Goal: Task Accomplishment & Management: Use online tool/utility

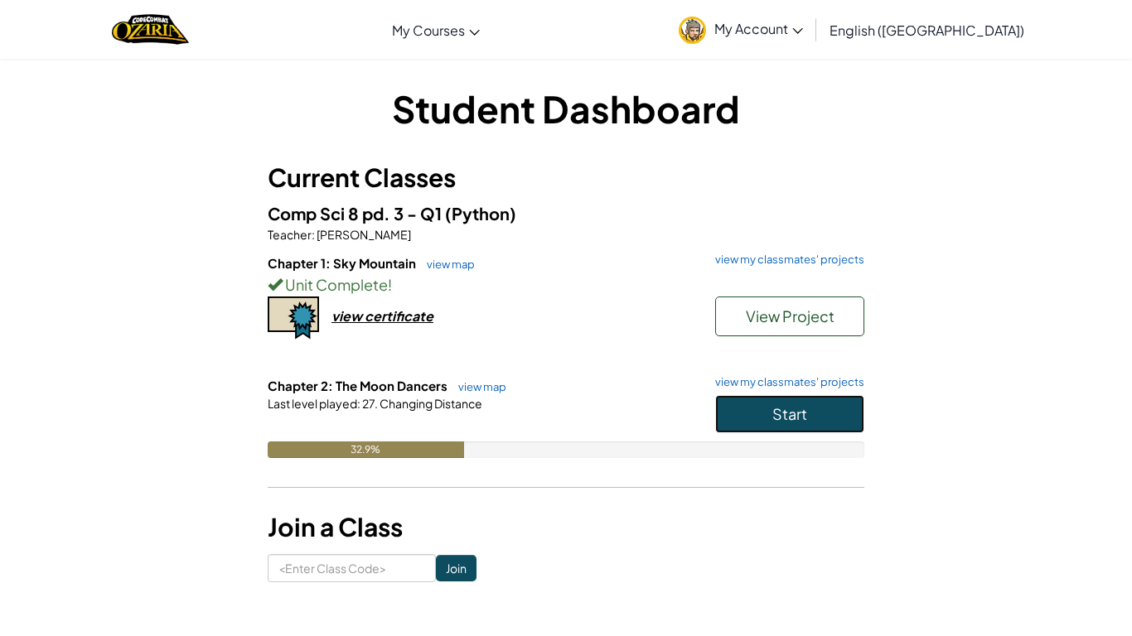
click at [732, 404] on button "Start" at bounding box center [789, 414] width 149 height 38
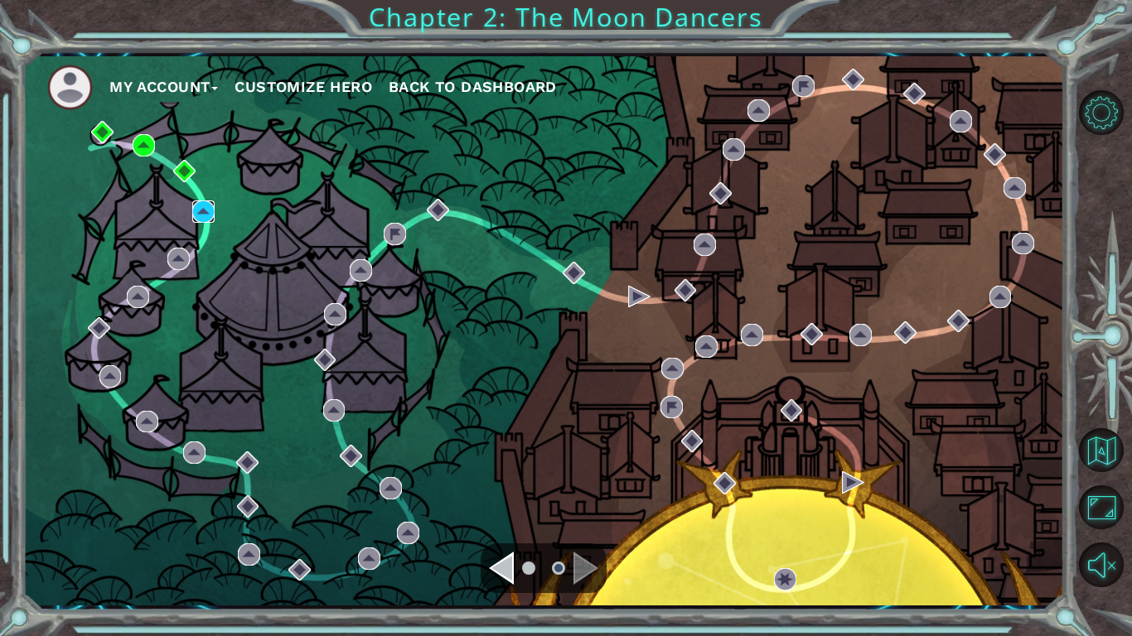
click at [207, 214] on img at bounding box center [203, 212] width 22 height 22
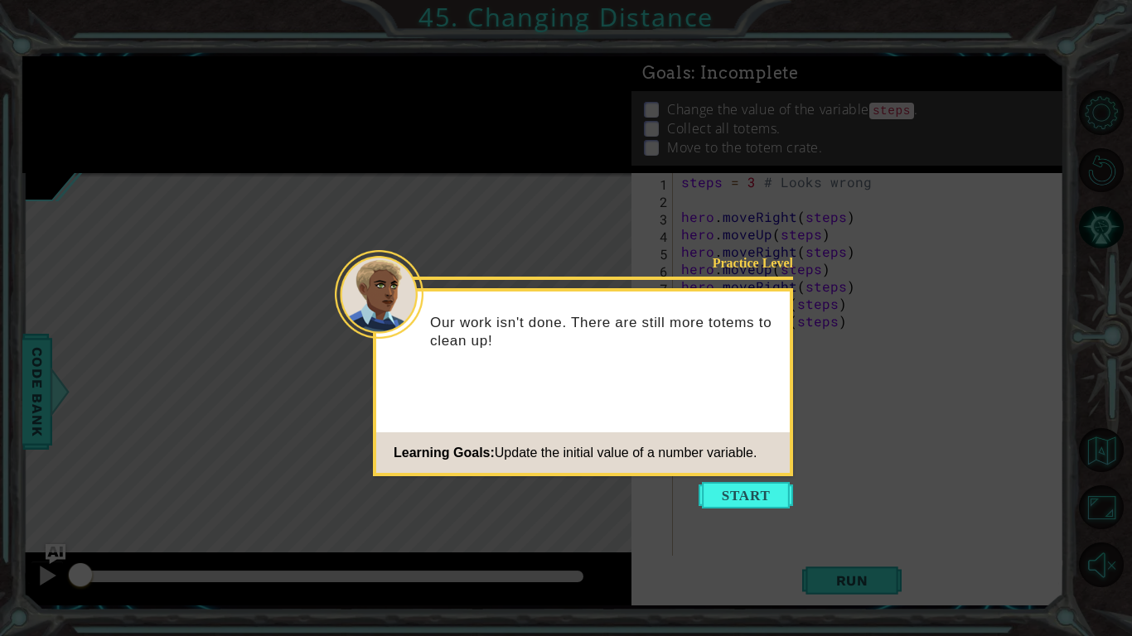
click at [737, 502] on button "Start" at bounding box center [746, 495] width 94 height 27
click at [752, 489] on icon at bounding box center [566, 318] width 1132 height 636
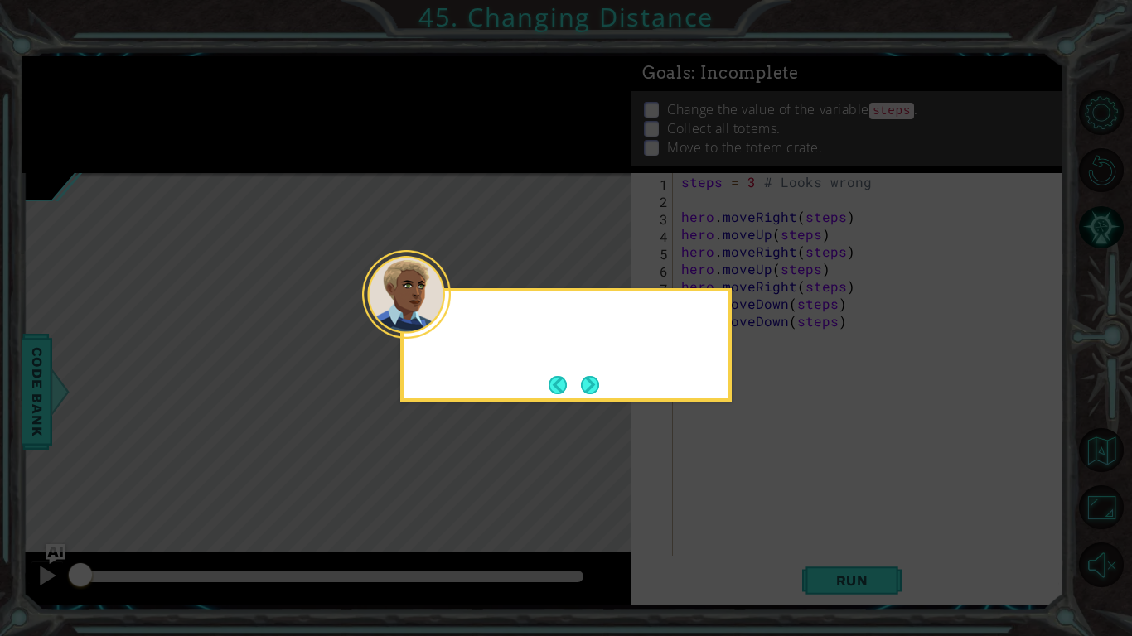
click at [769, 501] on icon at bounding box center [566, 318] width 1132 height 636
click at [594, 393] on button "Next" at bounding box center [590, 385] width 18 height 18
click at [607, 383] on icon at bounding box center [566, 318] width 1132 height 636
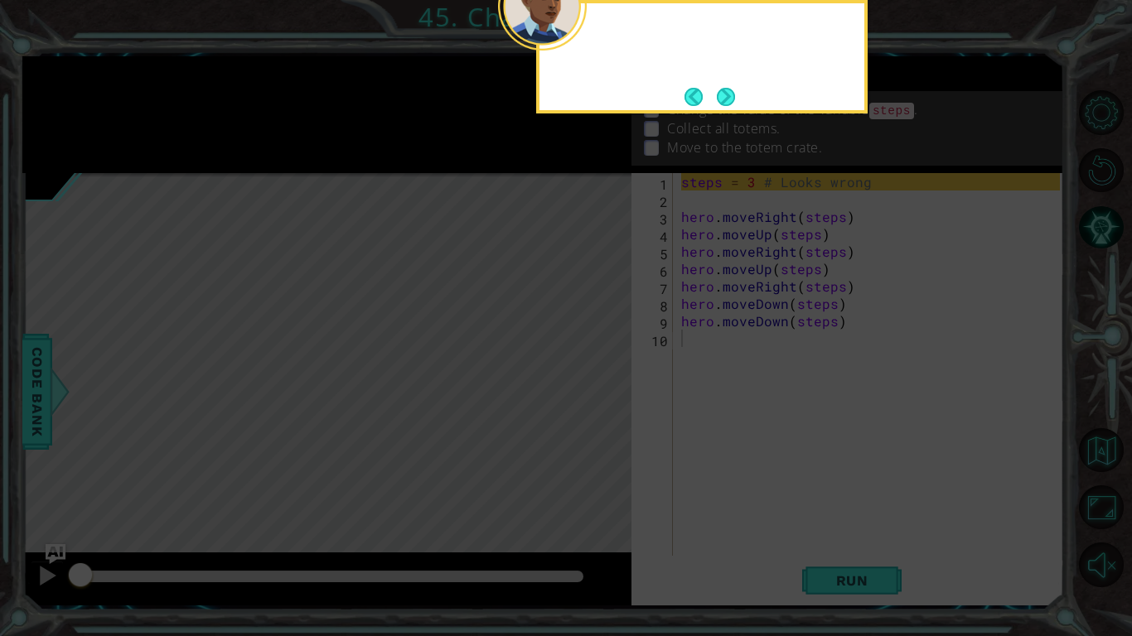
click at [590, 389] on icon at bounding box center [566, 102] width 1132 height 1067
click at [739, 80] on div "Your job is to change the value of the steps variable so it will wor" at bounding box center [701, 52] width 325 height 85
click at [732, 96] on button "Next" at bounding box center [726, 97] width 30 height 30
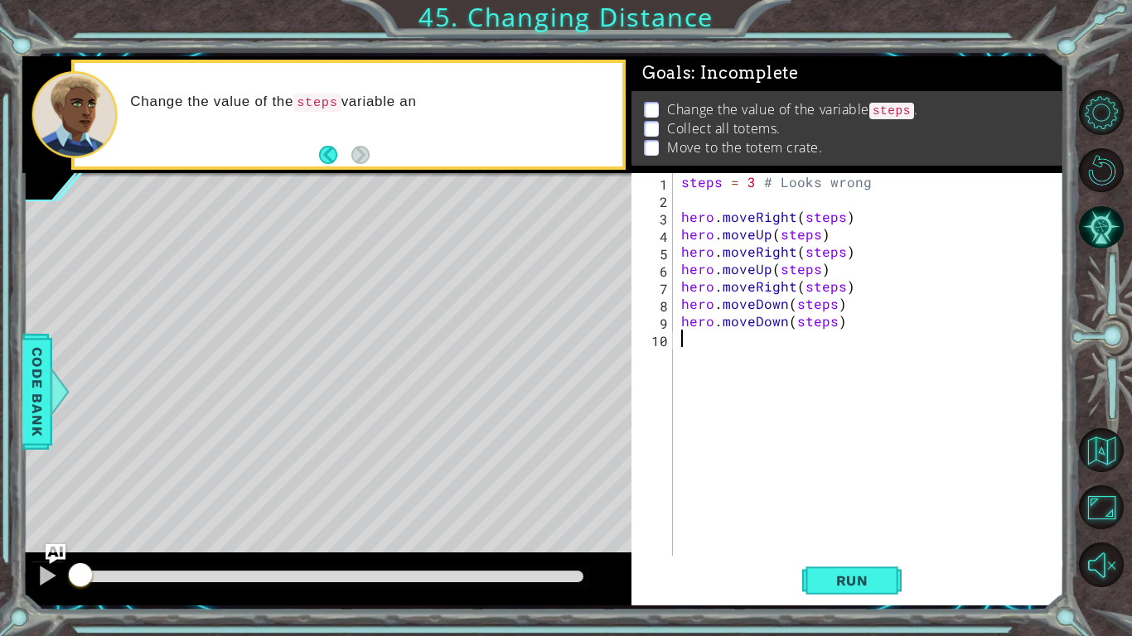
click at [1090, 157] on button "Restart Level" at bounding box center [1101, 170] width 45 height 45
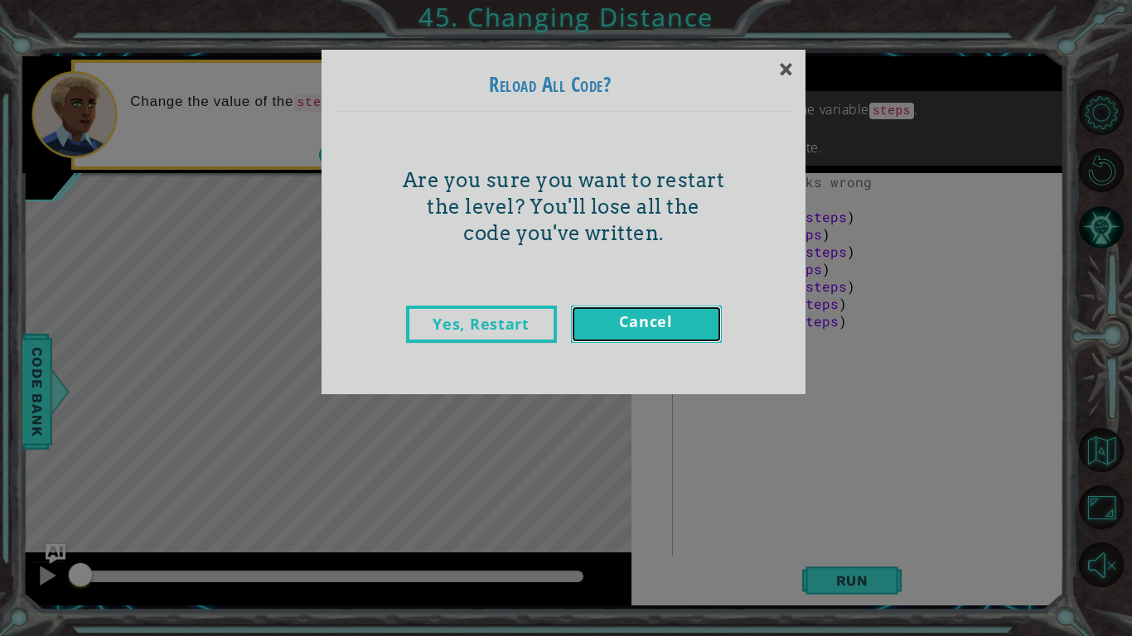
click at [655, 336] on link "Cancel" at bounding box center [646, 324] width 151 height 37
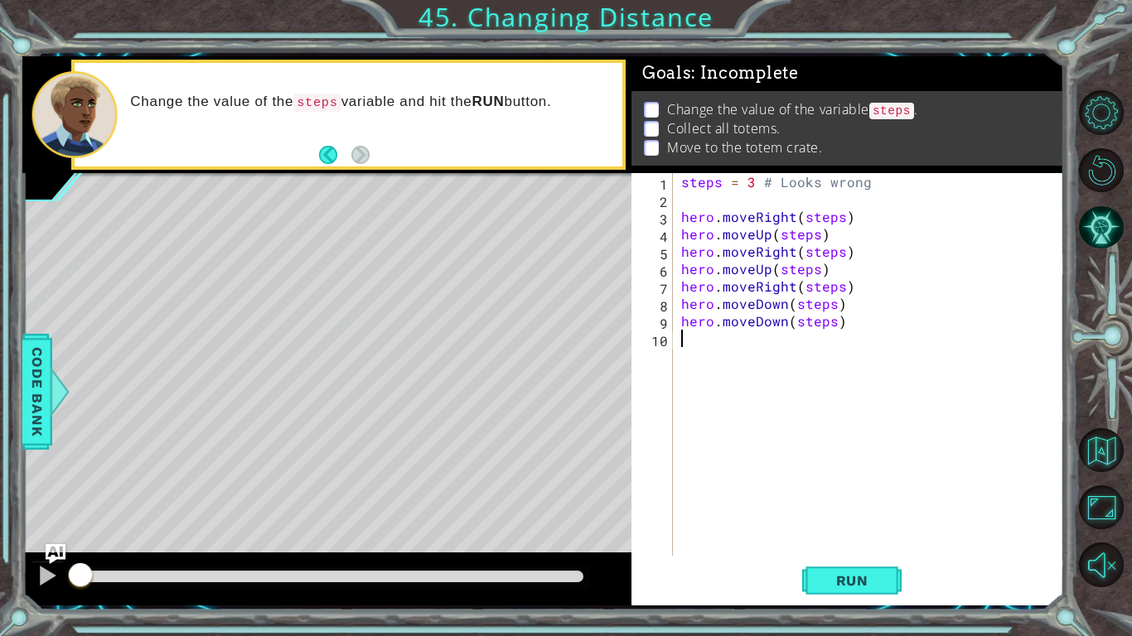
click at [863, 332] on div "steps = 3 # Looks wrong hero . moveRight ( steps ) hero . moveUp ( steps ) hero…" at bounding box center [873, 382] width 390 height 418
click at [866, 321] on div "steps = 3 # Looks wrong hero . moveRight ( steps ) hero . moveUp ( steps ) hero…" at bounding box center [873, 382] width 390 height 418
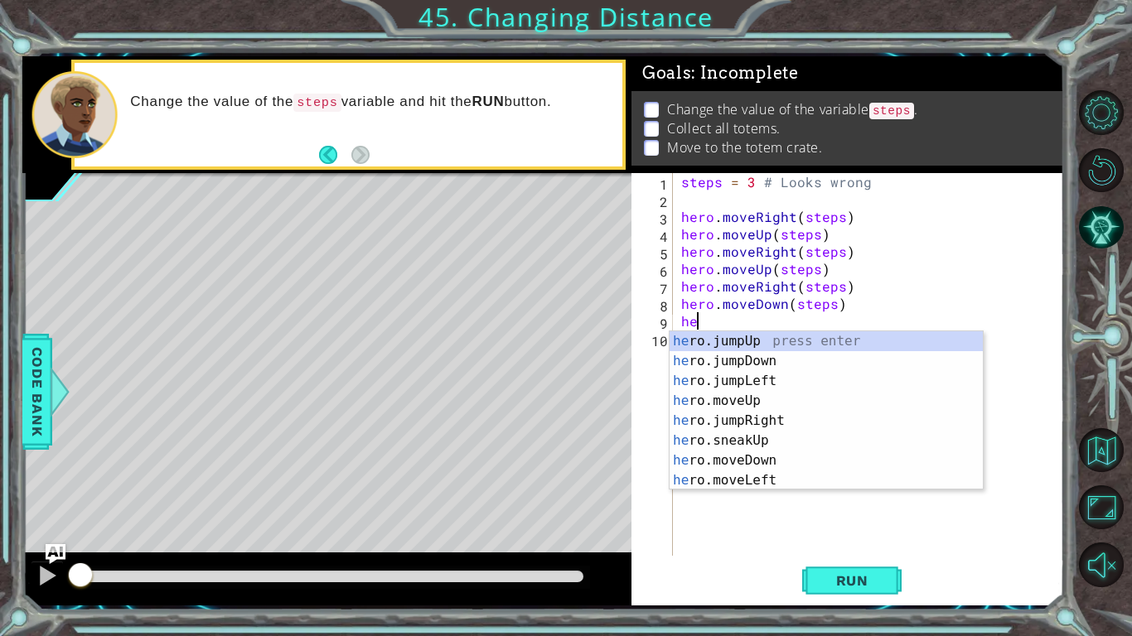
type textarea "h"
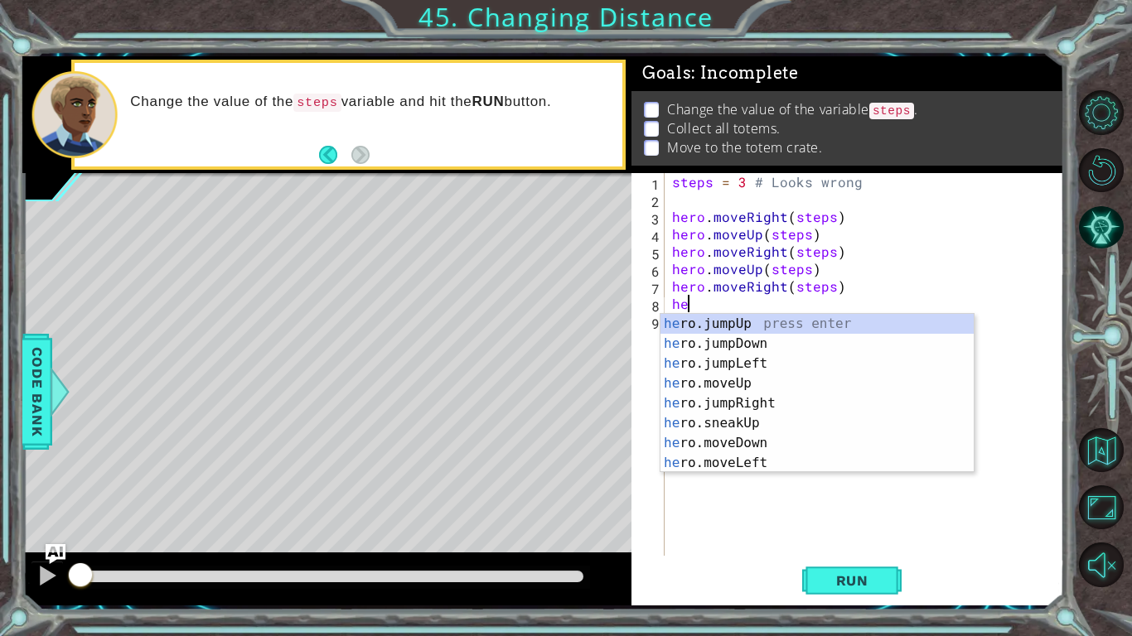
type textarea "h"
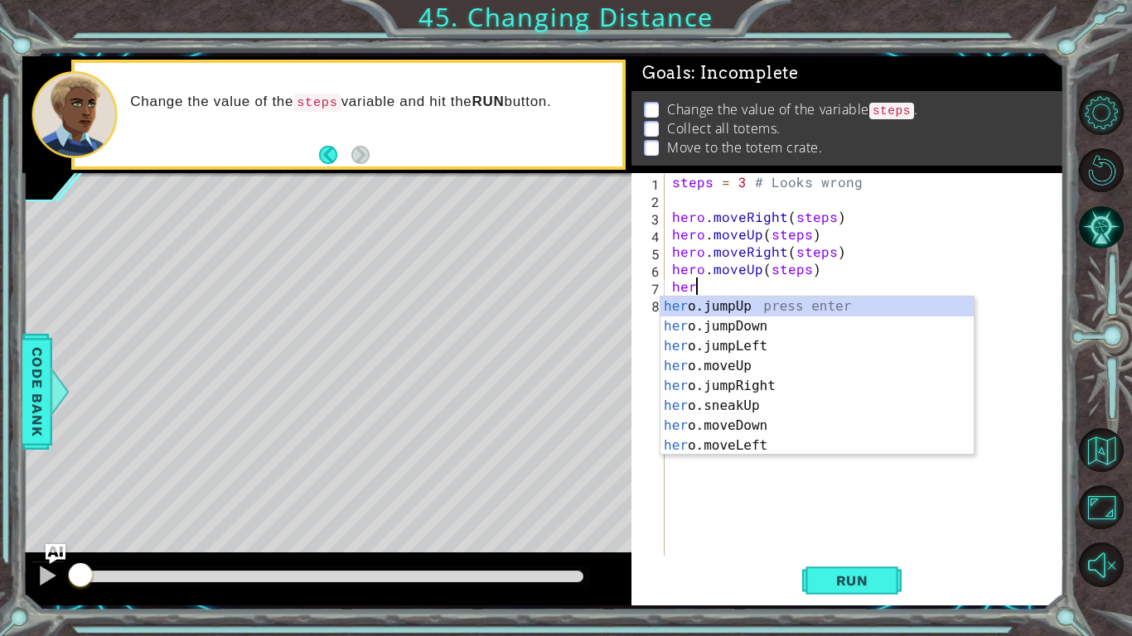
type textarea "h"
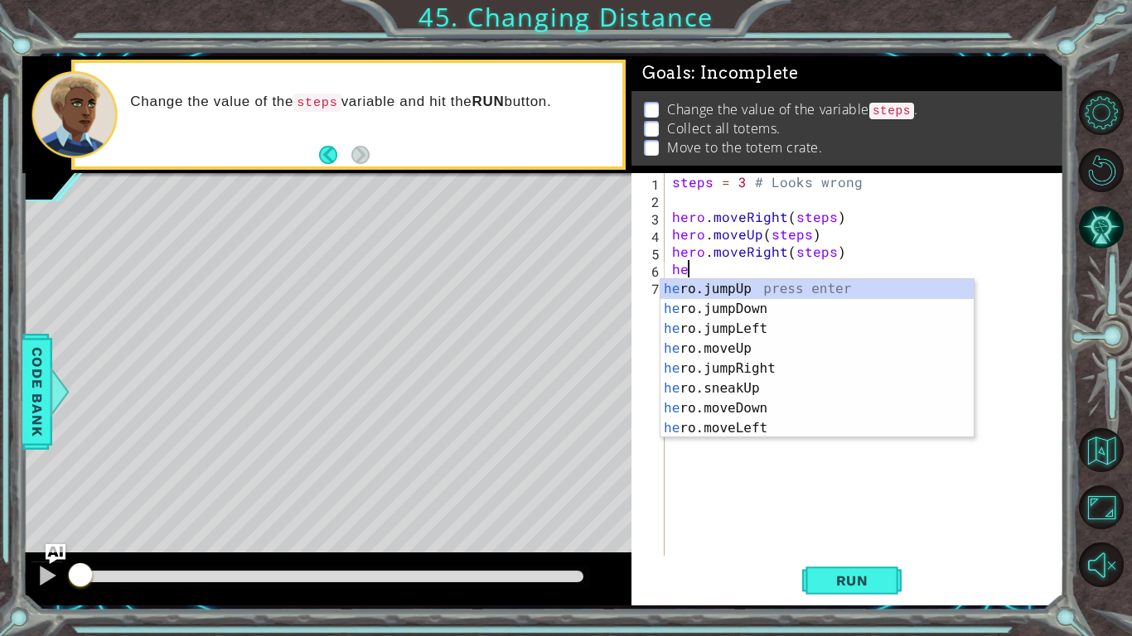
type textarea "h"
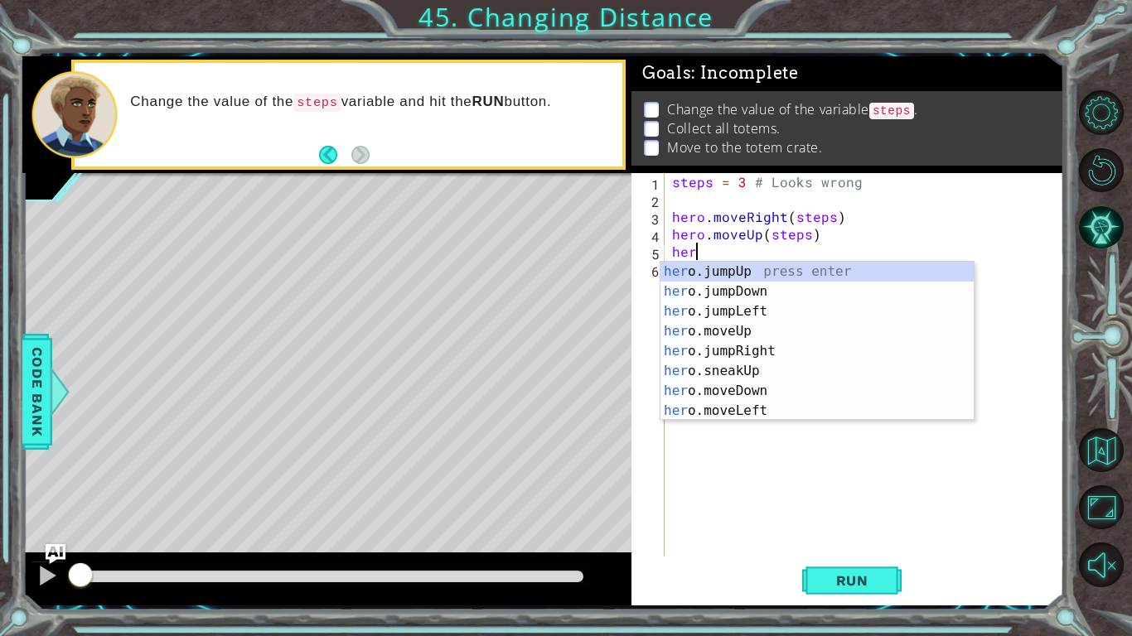
type textarea "h"
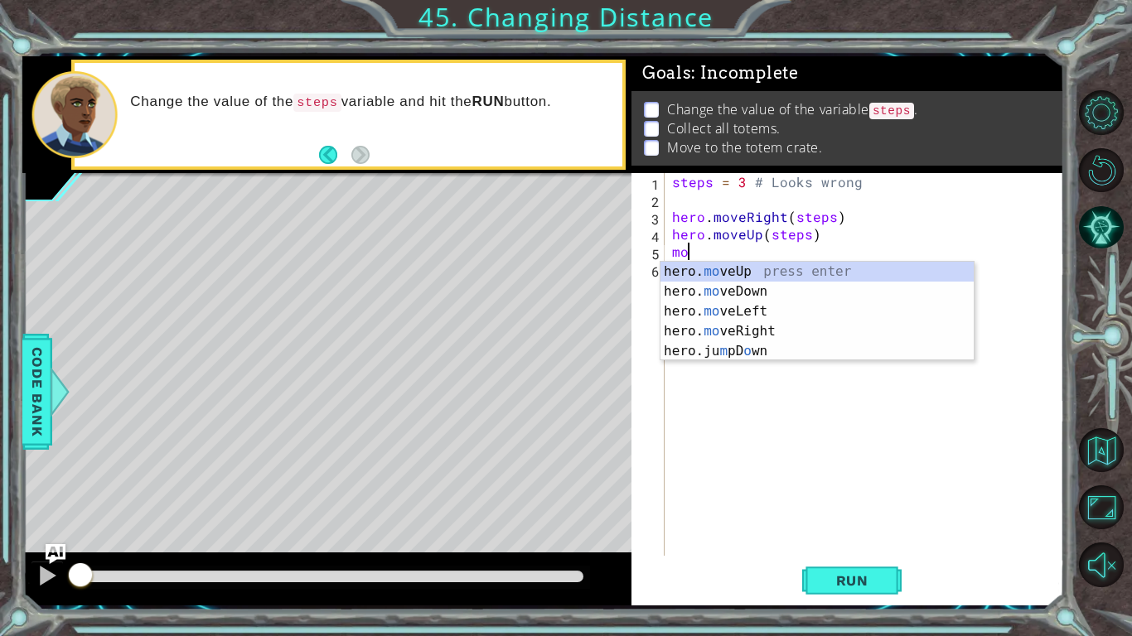
type textarea "m"
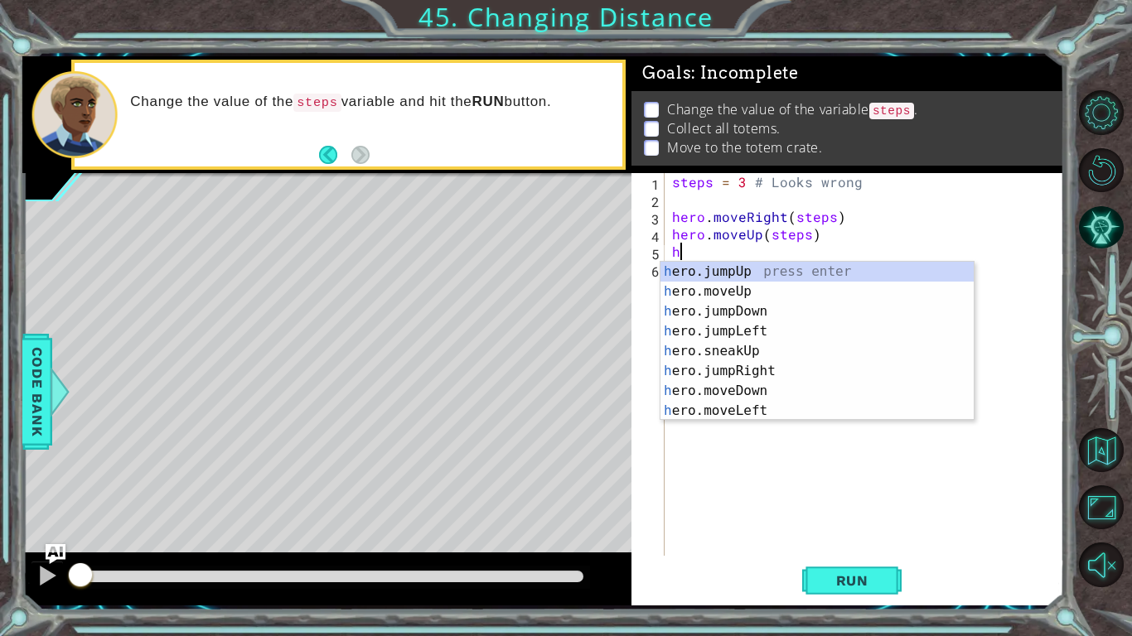
click at [749, 296] on div "h ero.jumpUp press enter h ero.moveUp press enter h ero.jumpDown press enter h …" at bounding box center [816, 361] width 313 height 199
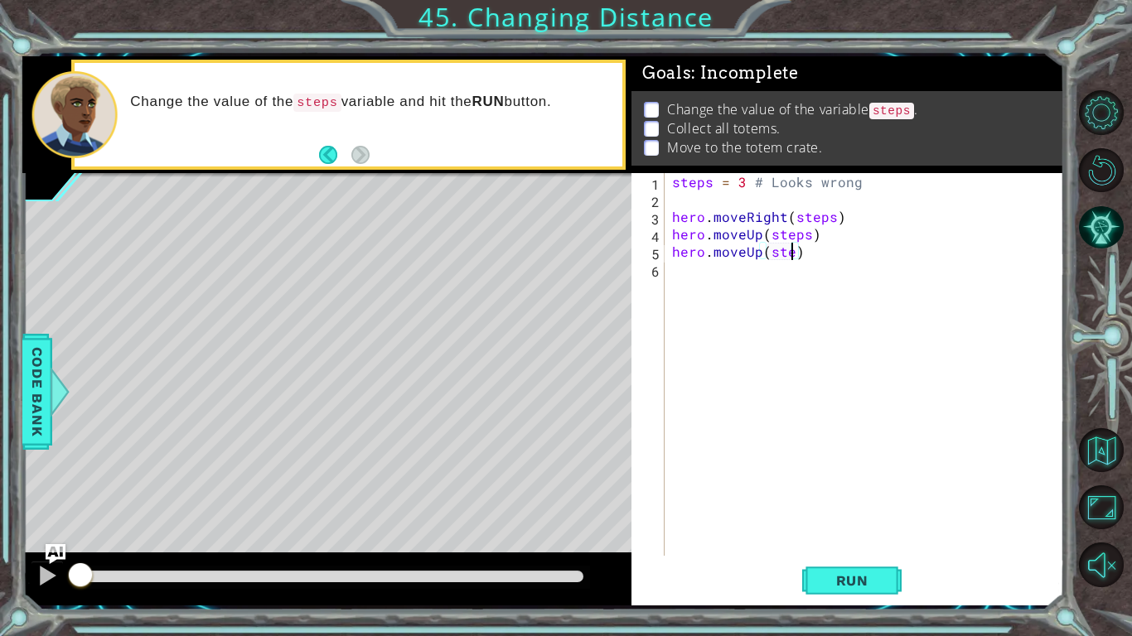
scroll to position [0, 7]
type textarea "hero.moveUp(steps)"
click at [716, 277] on div "steps = 3 # Looks wrong hero . moveRight ( steps ) hero . moveUp ( steps ) hero…" at bounding box center [868, 382] width 399 height 418
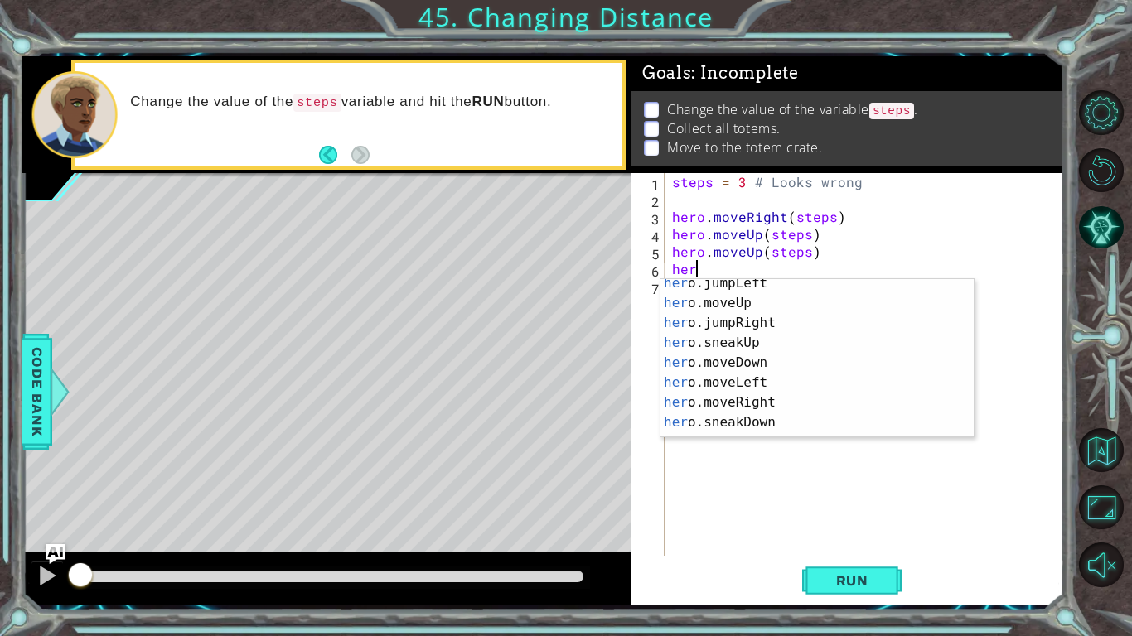
scroll to position [46, 0]
click at [761, 360] on div "her o.jumpLeft press enter her o.moveUp press enter her o.jumpRight press enter…" at bounding box center [816, 372] width 313 height 199
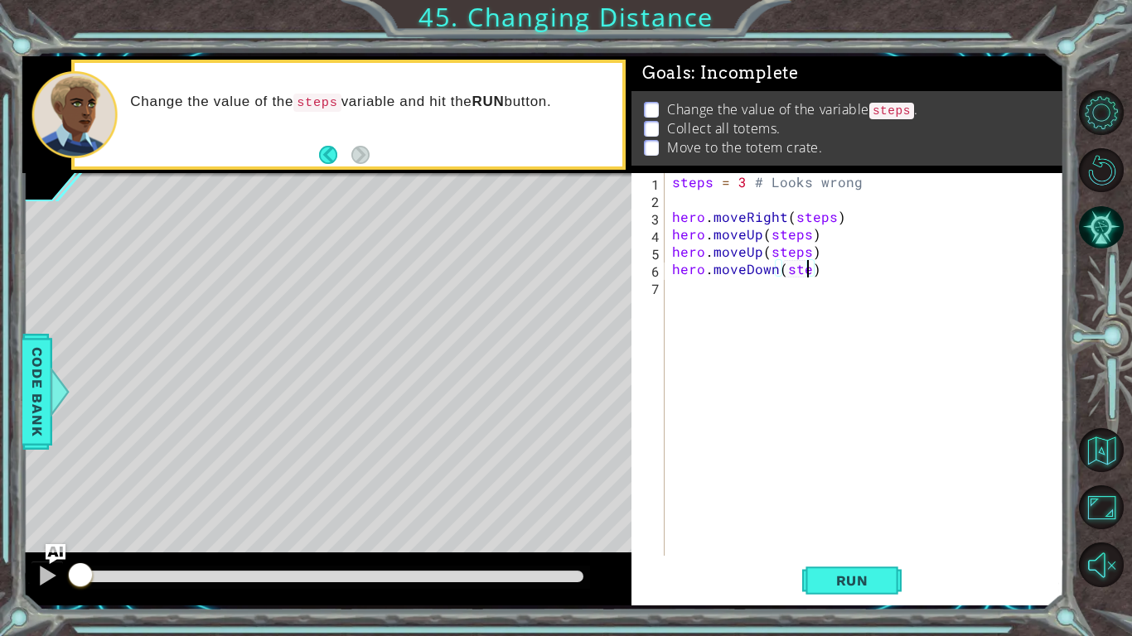
scroll to position [0, 9]
type textarea "hero.moveDown(steps)"
click at [694, 295] on div "steps = 3 # Looks wrong hero . moveRight ( steps ) hero . moveUp ( steps ) hero…" at bounding box center [868, 382] width 399 height 418
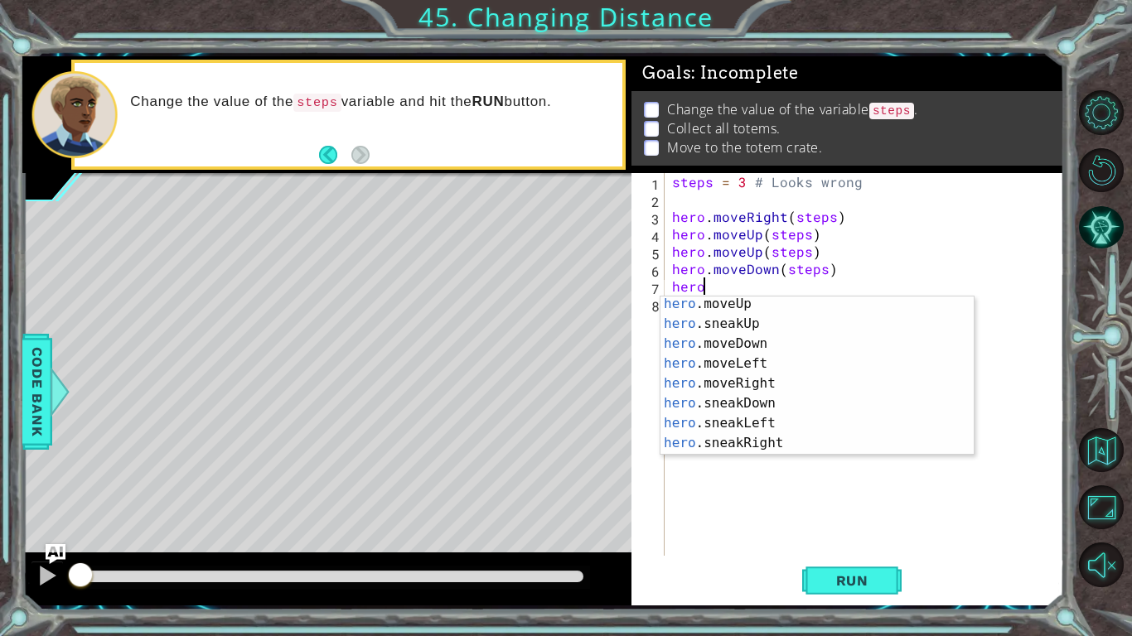
scroll to position [89, 0]
click at [766, 387] on div "hero .moveUp press enter hero .sneakUp press enter hero .moveDown press enter h…" at bounding box center [816, 393] width 313 height 199
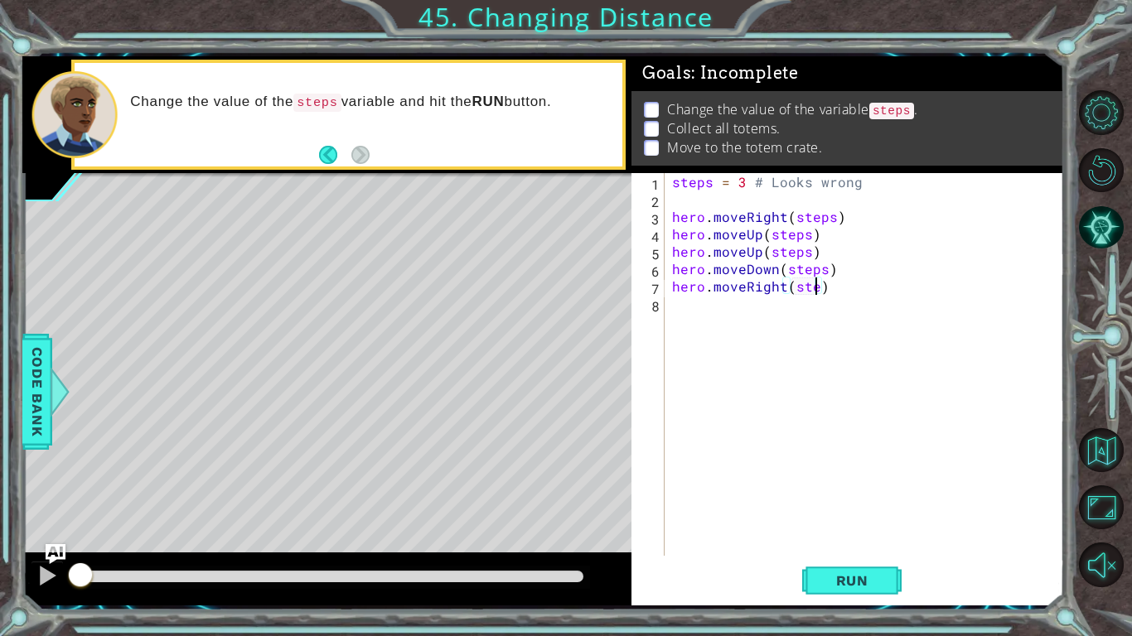
scroll to position [0, 9]
type textarea "hero.moveRight(steps)"
click at [726, 307] on div "steps = 3 # Looks wrong hero . moveRight ( steps ) hero . moveUp ( steps ) hero…" at bounding box center [868, 382] width 399 height 418
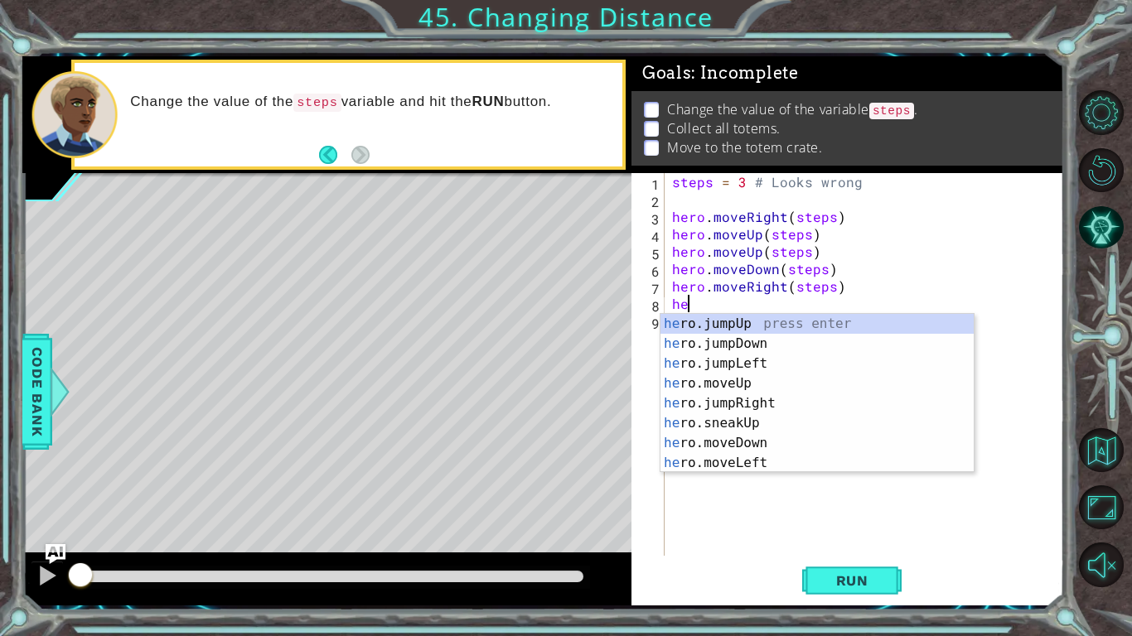
click at [759, 467] on div "he ro.jumpUp press enter he ro.jumpDown press enter he ro.jumpLeft press enter …" at bounding box center [816, 413] width 313 height 199
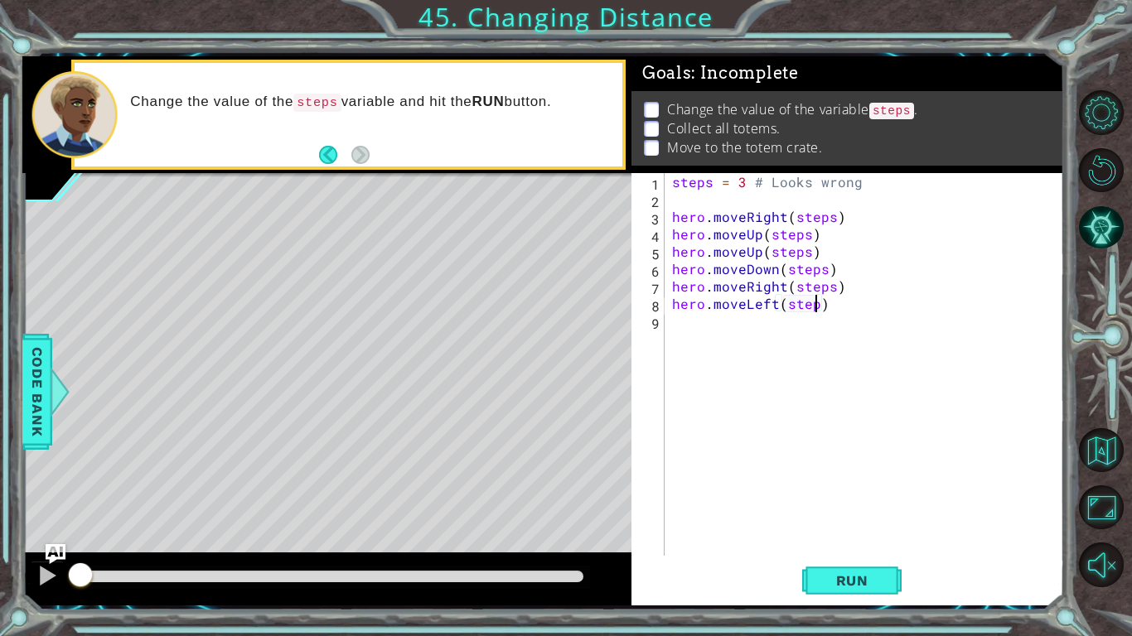
type textarea "hero.moveLeft(steps)"
click at [695, 341] on div "steps = 3 # Looks wrong hero . moveRight ( steps ) hero . moveUp ( steps ) hero…" at bounding box center [868, 382] width 399 height 418
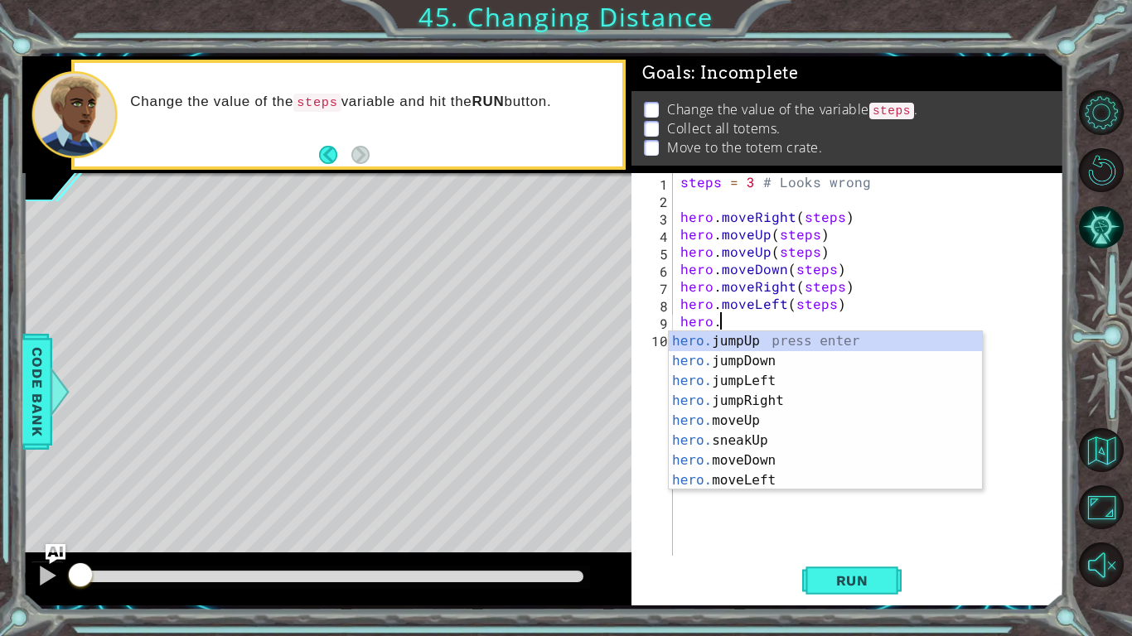
scroll to position [0, 2]
click at [750, 427] on div "hero. jumpUp press enter hero. jumpDown press enter hero. jumpLeft press enter …" at bounding box center [825, 430] width 313 height 199
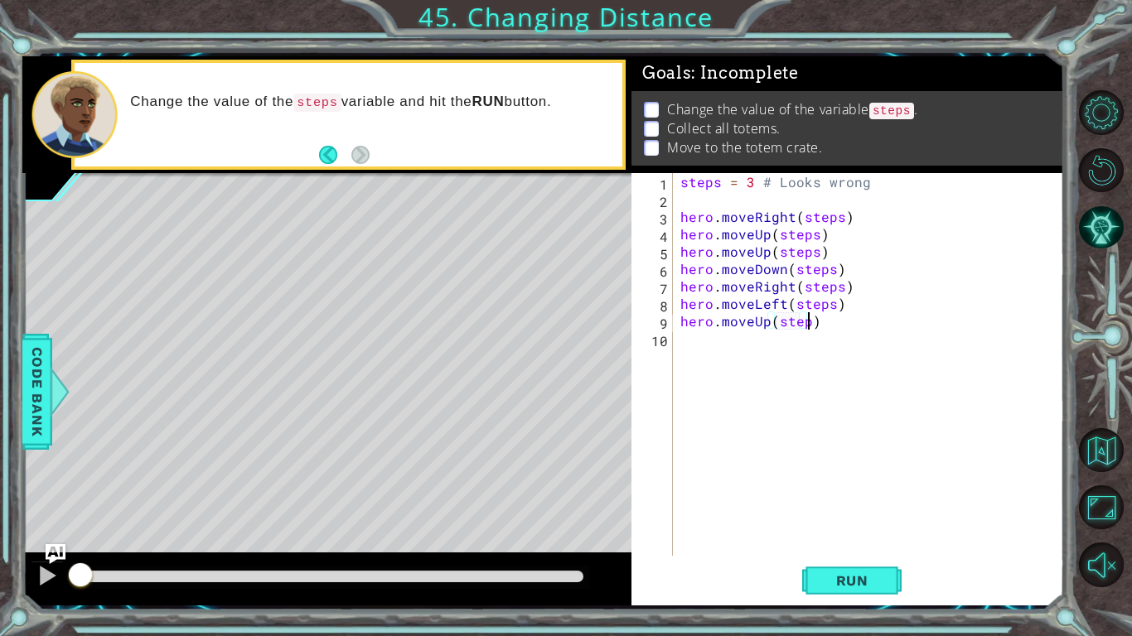
scroll to position [0, 7]
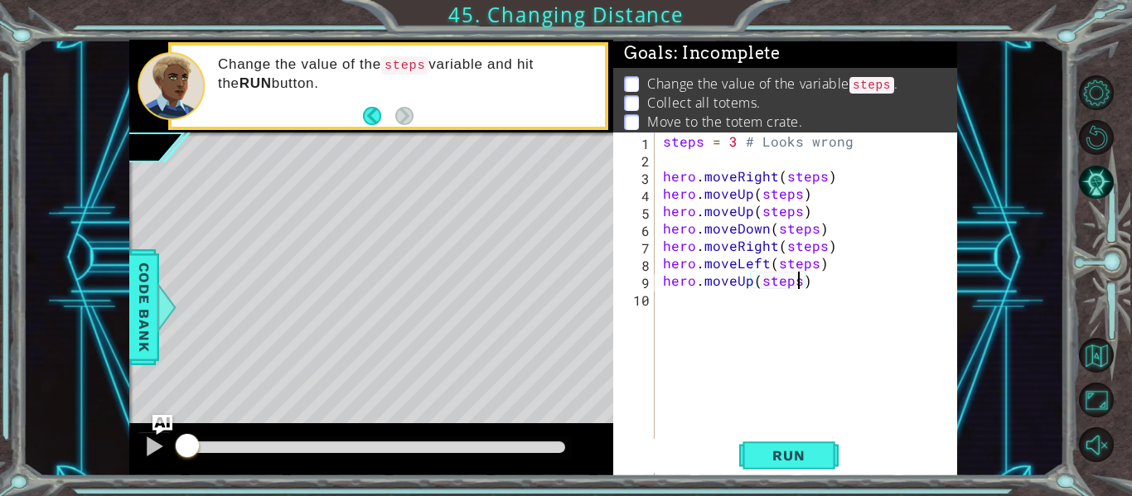
type textarea "hero.moveUp(steps)"
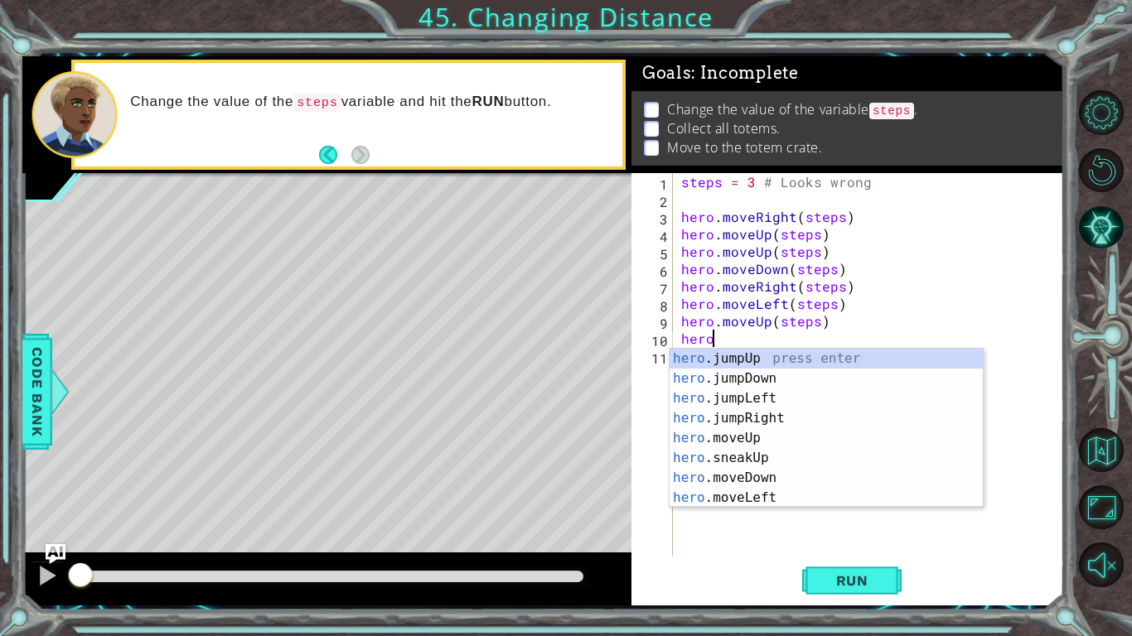
scroll to position [0, 2]
click at [776, 421] on div "hero.m oveUp press enter hero.m oveDown press enter hero.m oveLeft press enter …" at bounding box center [826, 448] width 313 height 199
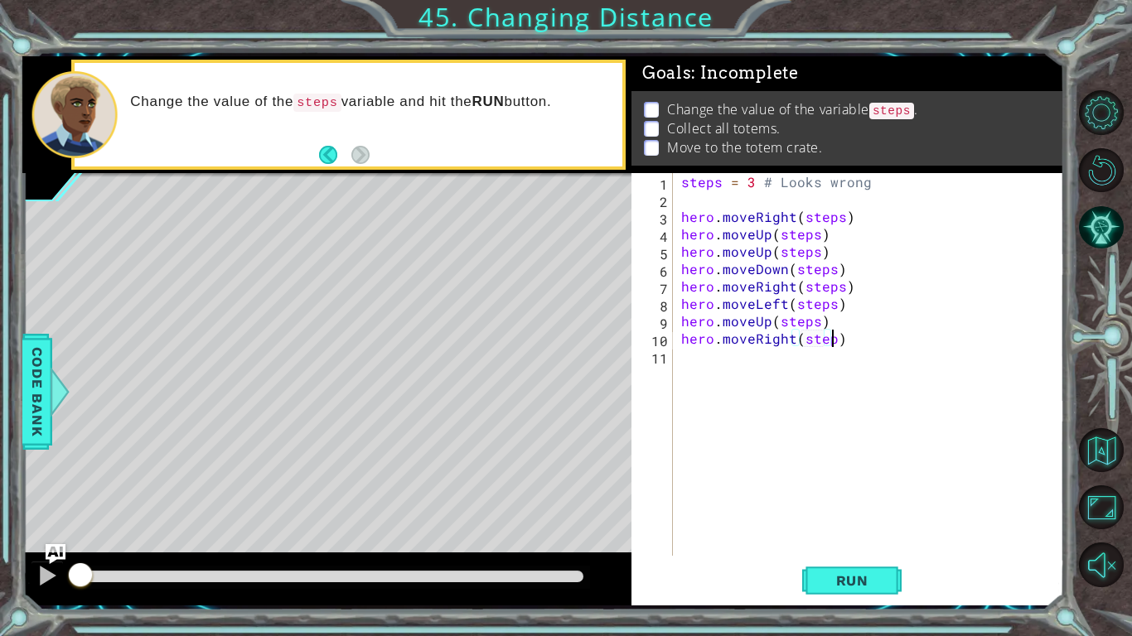
scroll to position [0, 9]
type textarea "hero.moveRight(steps)"
click at [705, 368] on div "steps = 3 # Looks wrong hero . moveRight ( steps ) hero . moveUp ( steps ) hero…" at bounding box center [873, 382] width 390 height 418
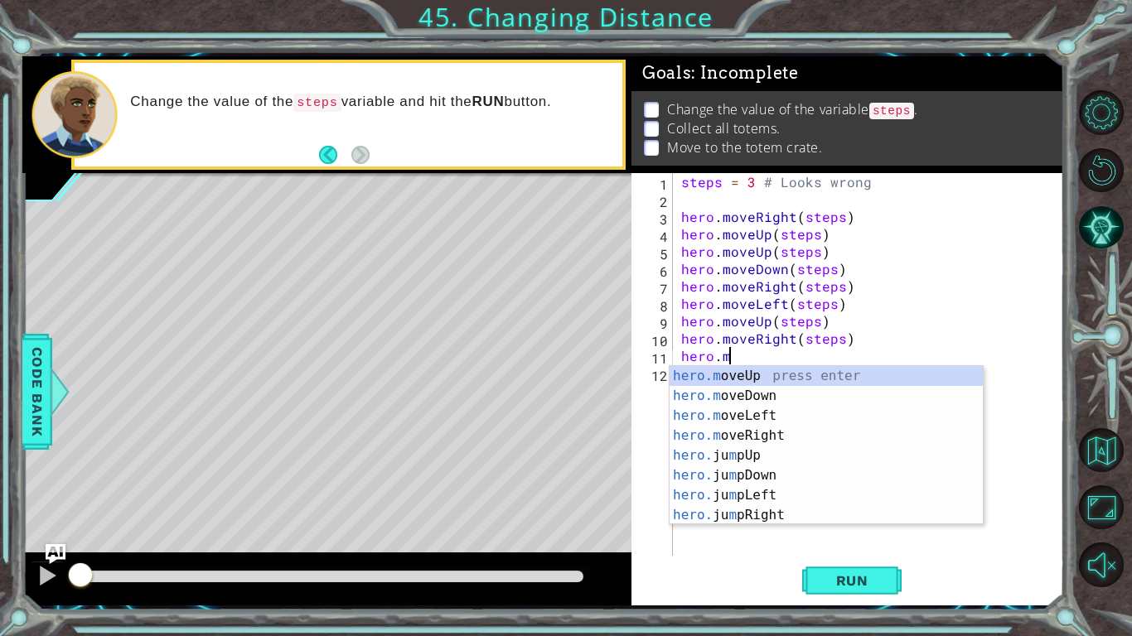
scroll to position [0, 2]
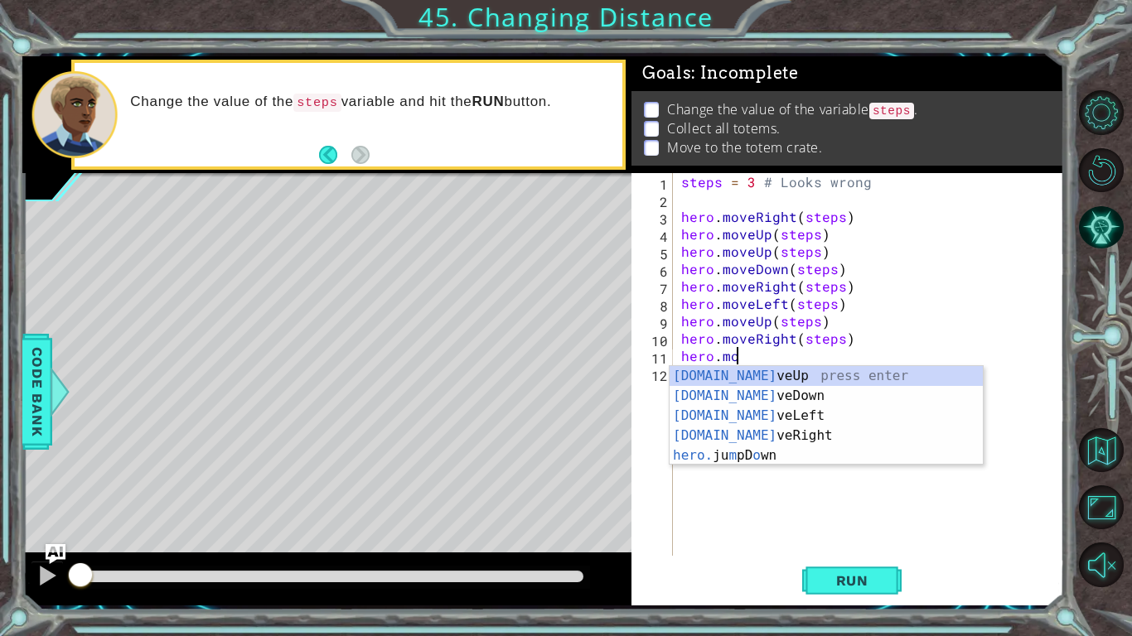
click at [771, 400] on div "[DOMAIN_NAME] veUp press enter [DOMAIN_NAME] veDown press enter [DOMAIN_NAME] v…" at bounding box center [826, 435] width 313 height 139
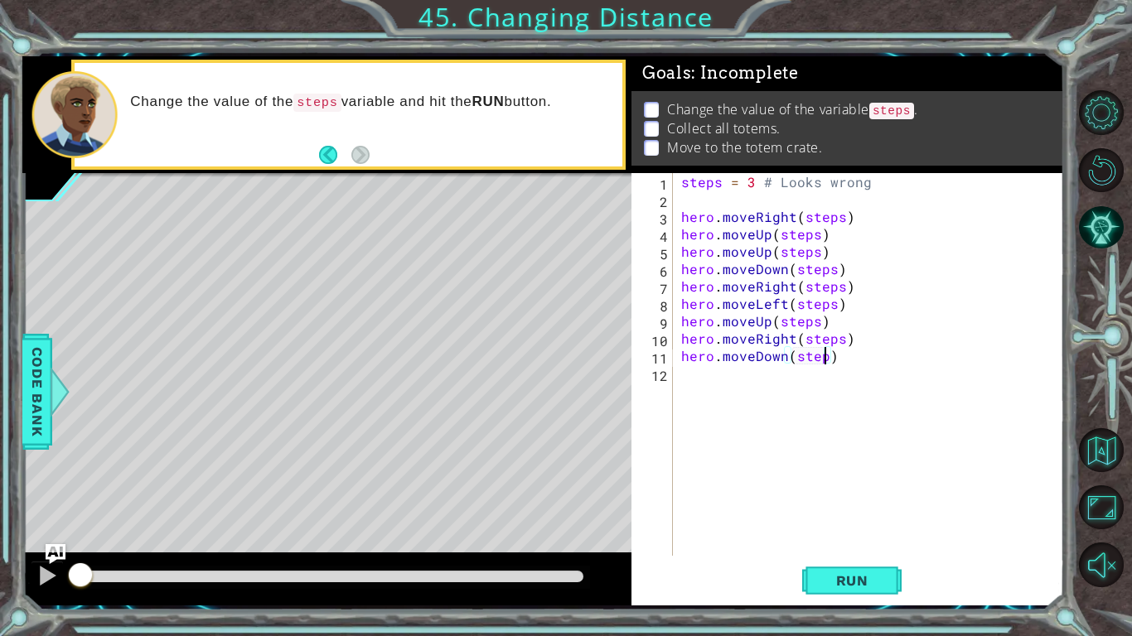
scroll to position [0, 9]
click at [873, 574] on span "Run" at bounding box center [851, 581] width 65 height 17
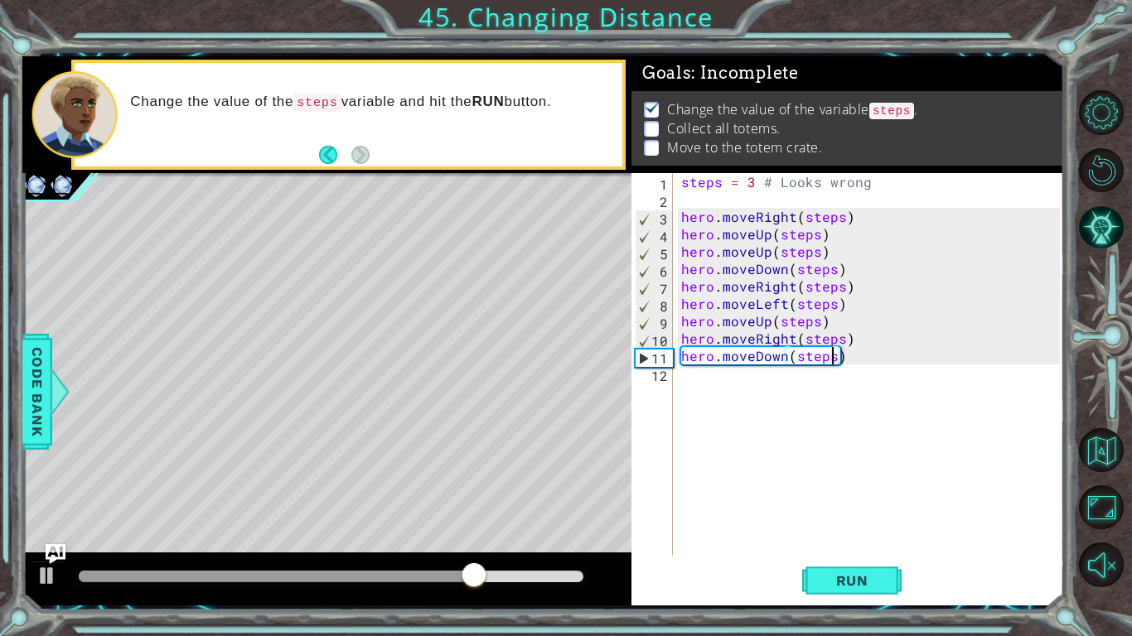
click at [892, 354] on div "steps = 3 # Looks wrong hero . moveRight ( steps ) hero . moveUp ( steps ) hero…" at bounding box center [873, 382] width 390 height 418
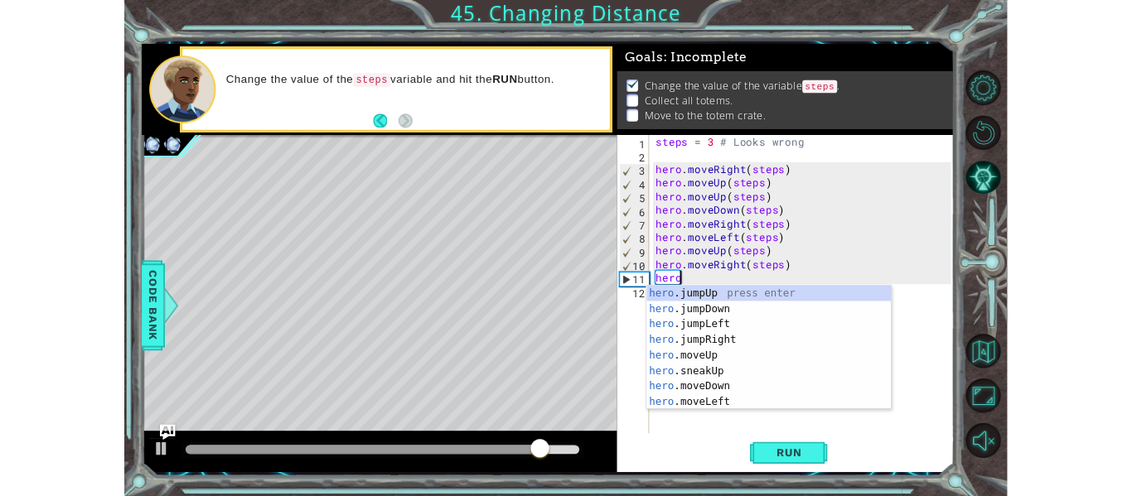
scroll to position [0, 0]
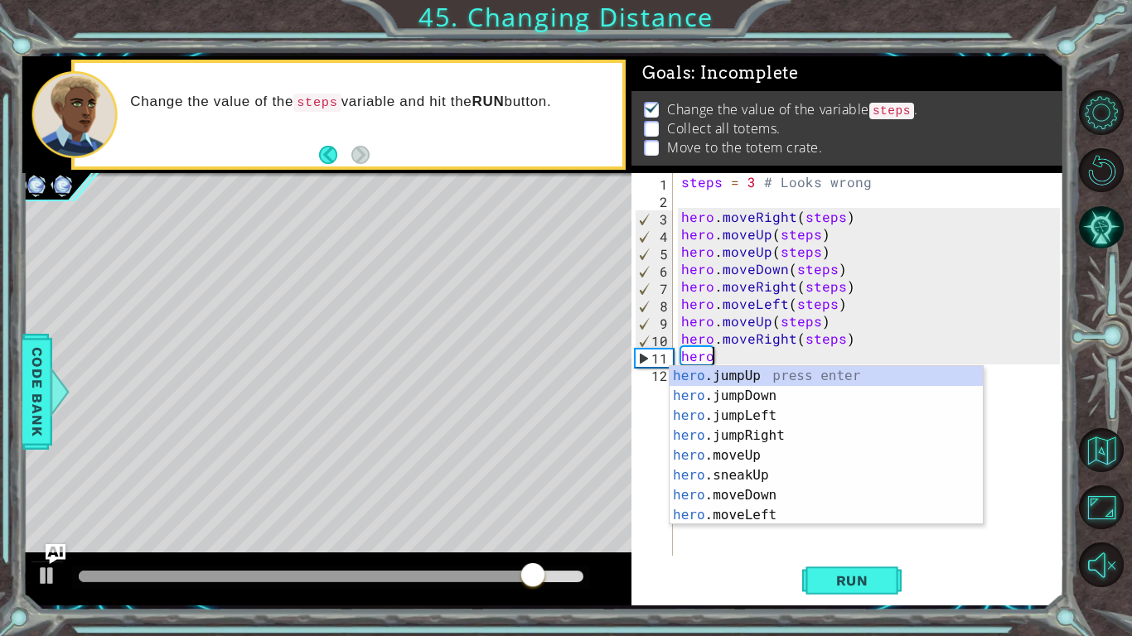
type textarea "h"
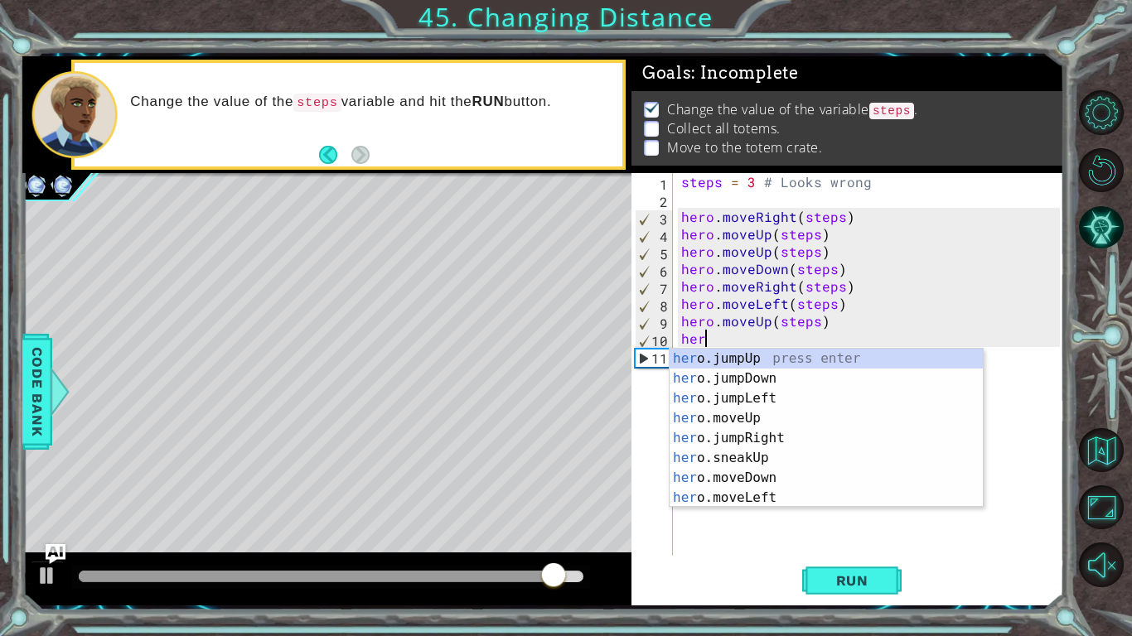
type textarea "h"
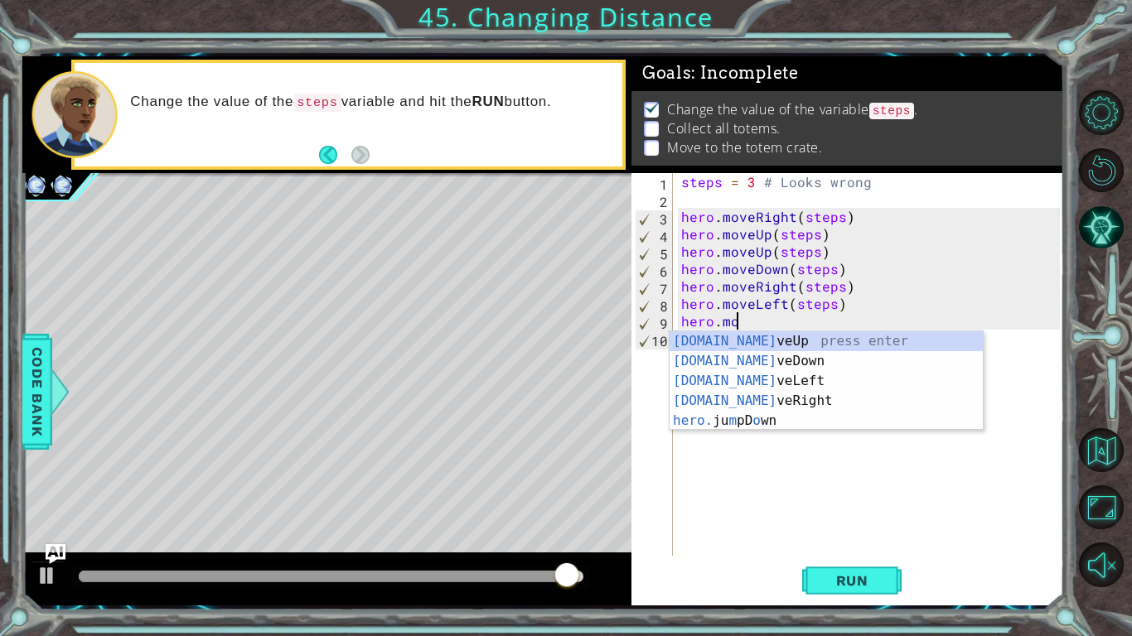
type textarea "h"
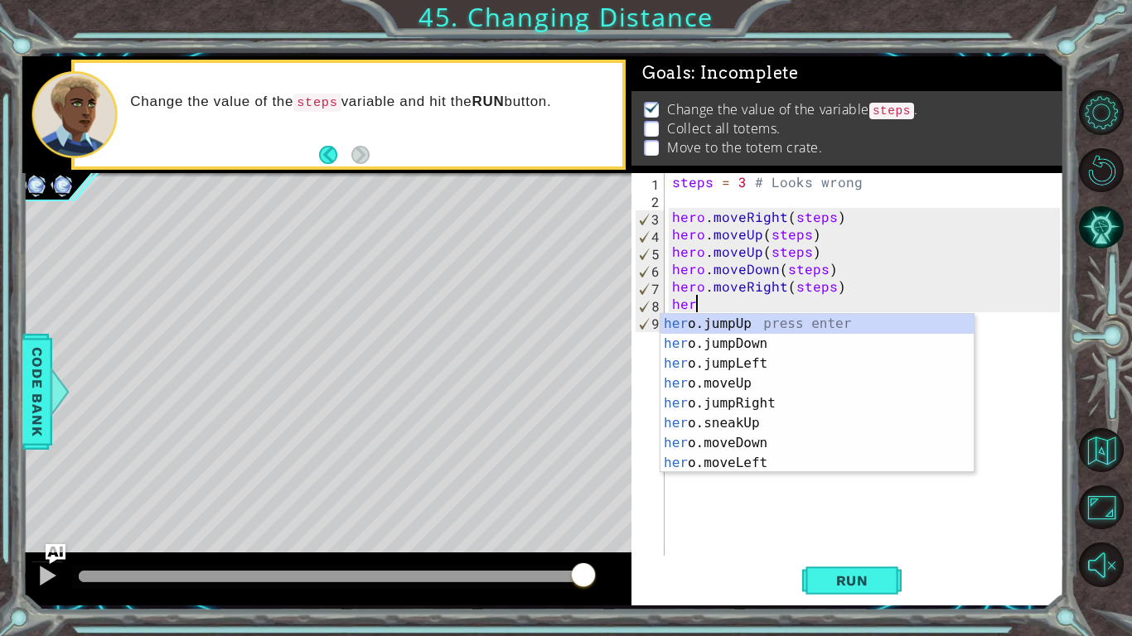
type textarea "h"
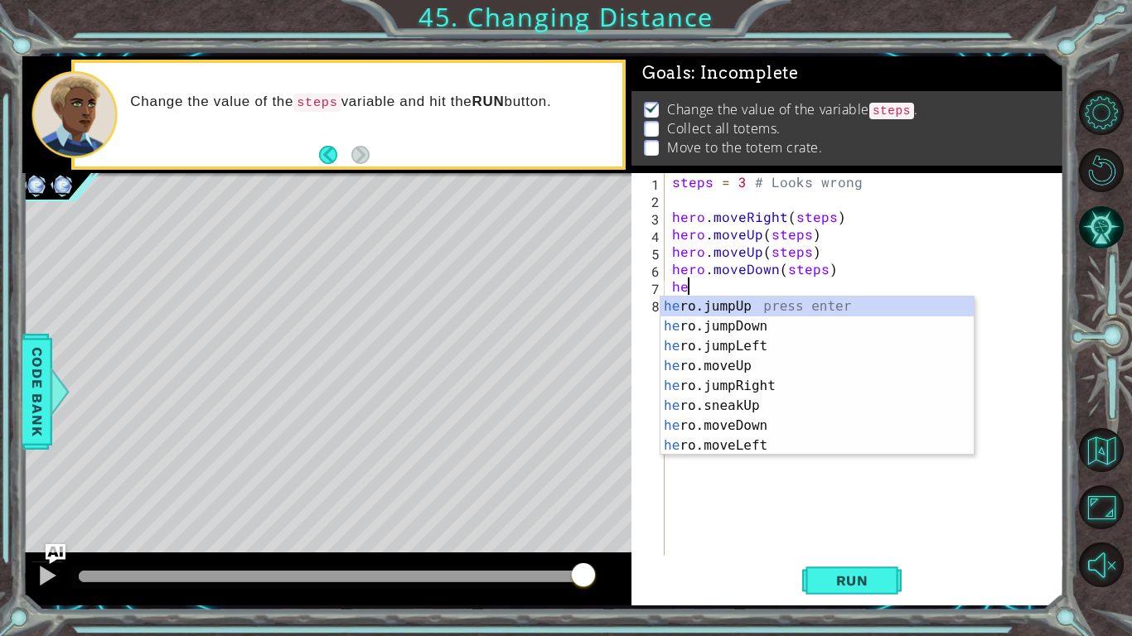
type textarea "h"
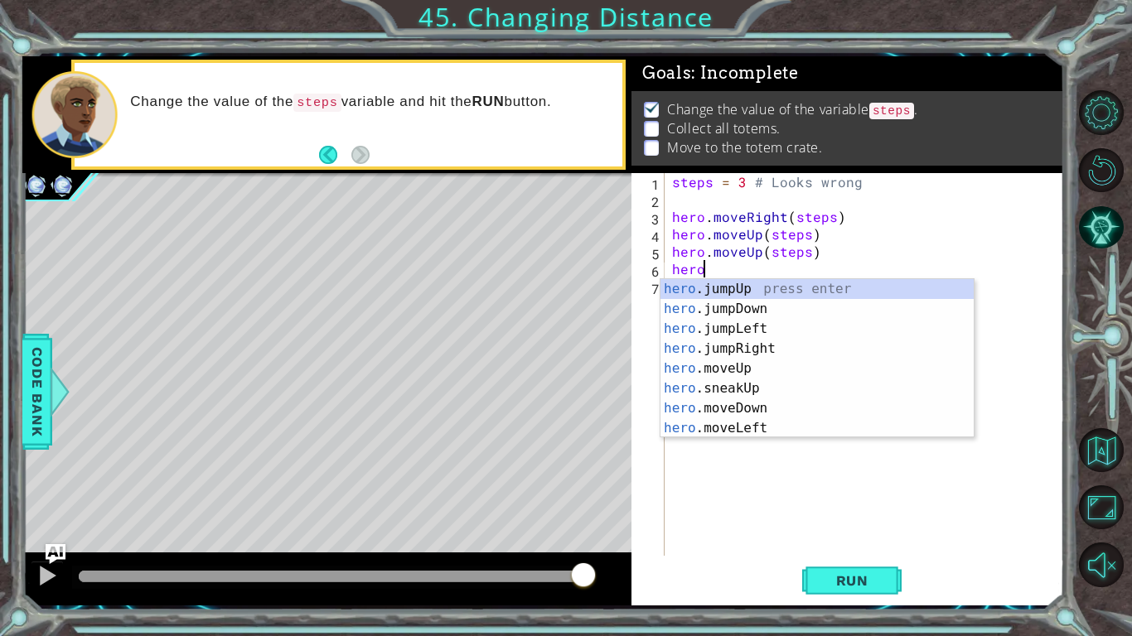
type textarea "h"
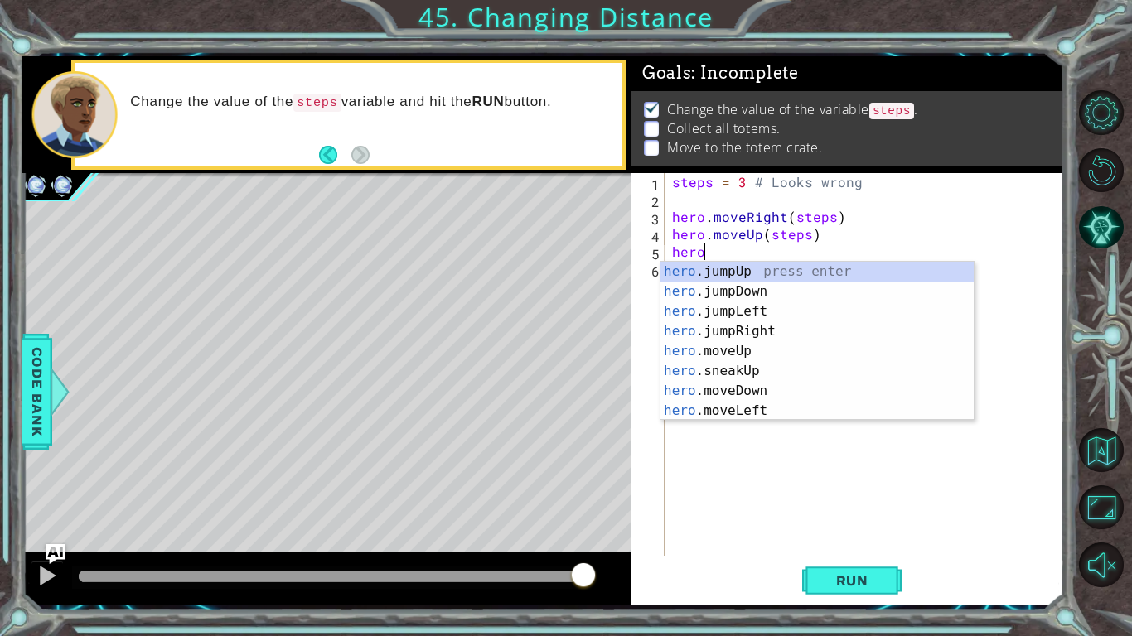
type textarea "h"
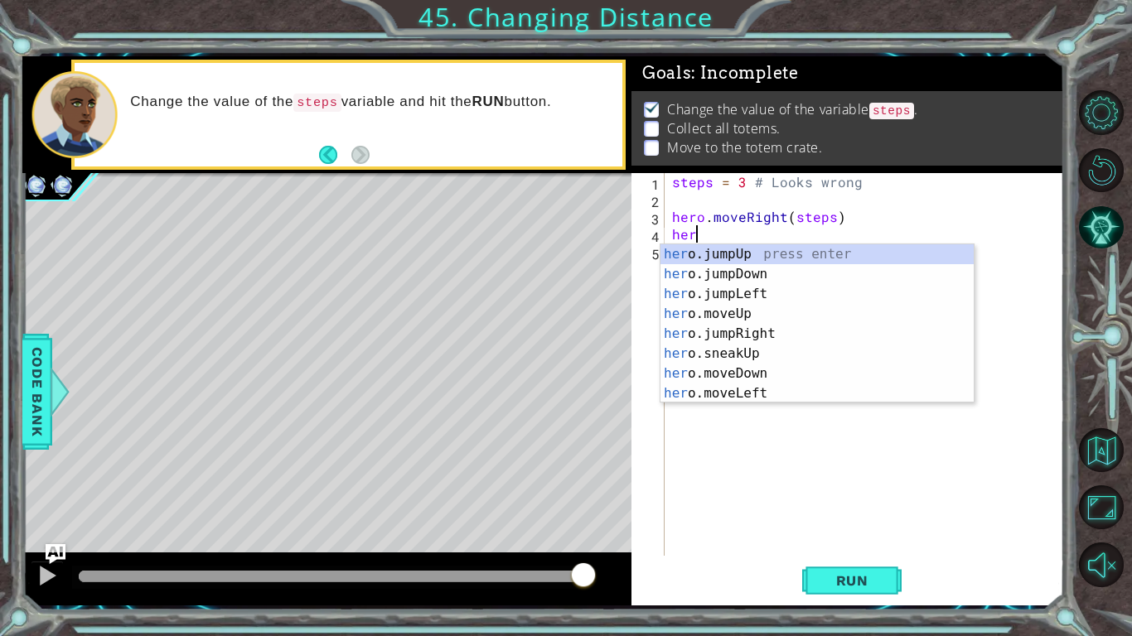
type textarea "h"
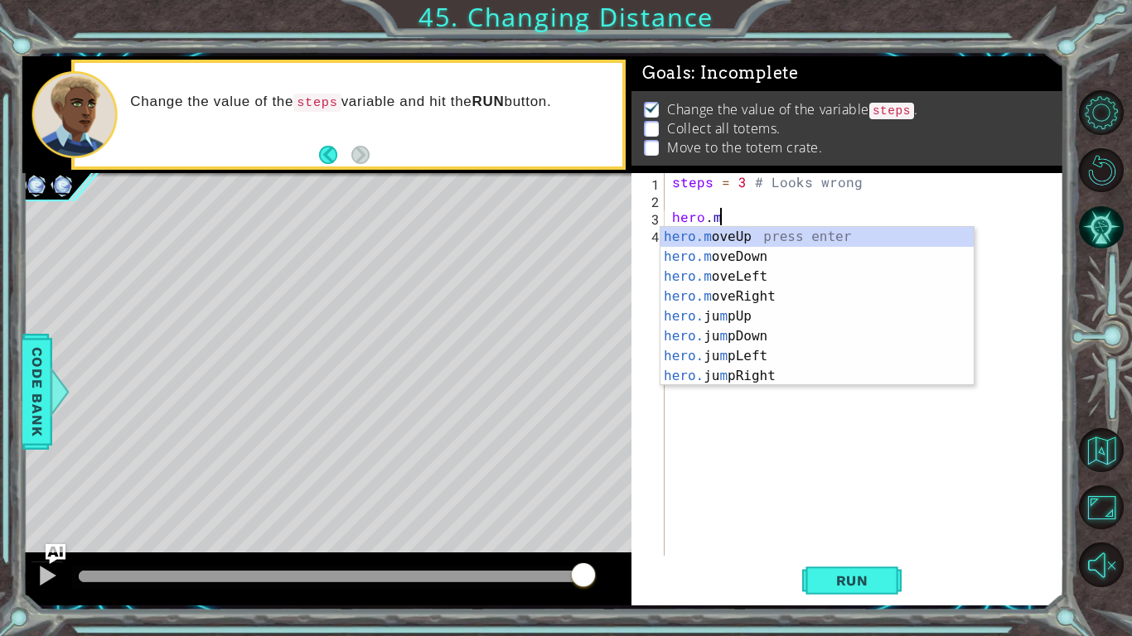
type textarea "h"
type textarea "steps = 3 # Looks wrong"
